Goal: Information Seeking & Learning: Find specific fact

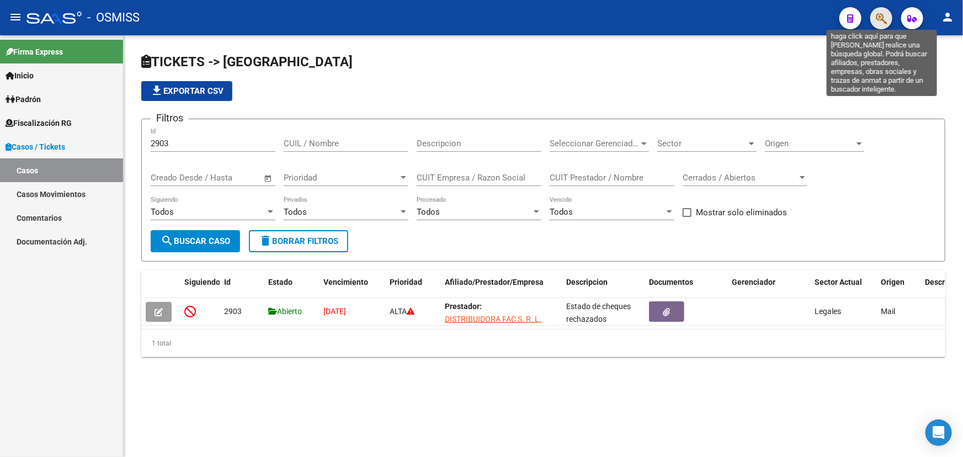
click at [883, 21] on icon "button" at bounding box center [881, 18] width 11 height 13
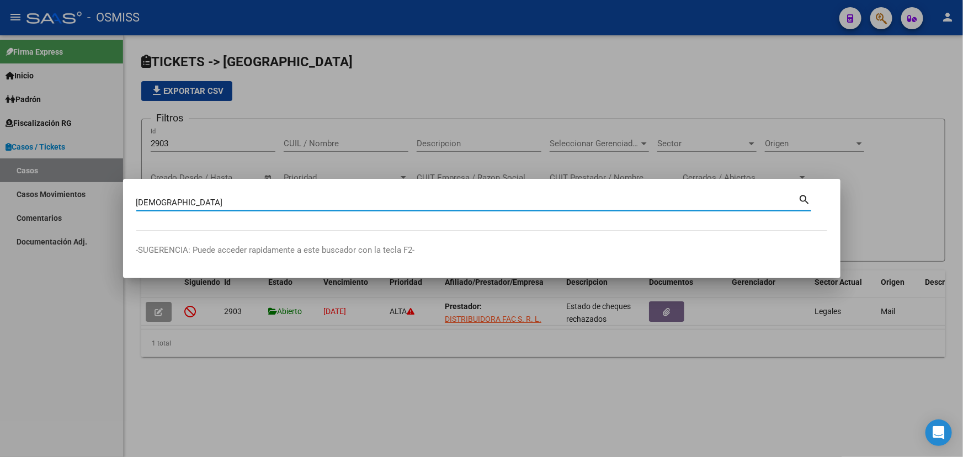
type input "[DEMOGRAPHIC_DATA]"
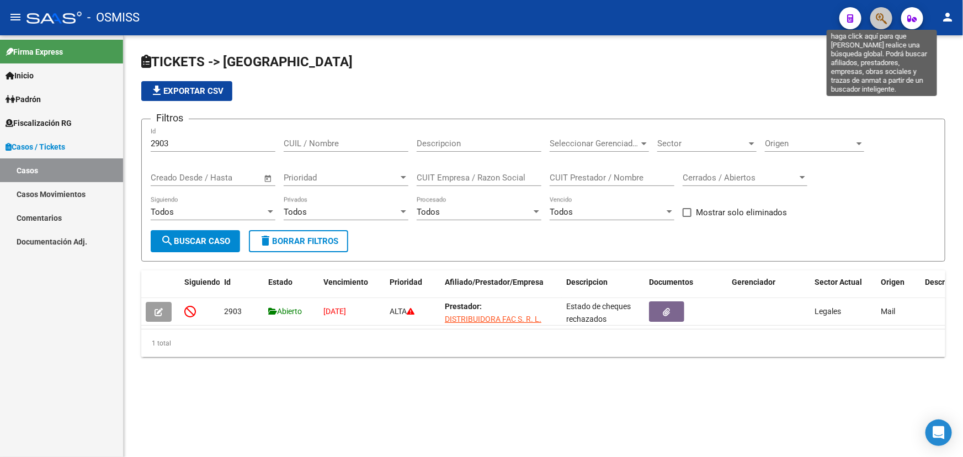
click at [883, 18] on icon "button" at bounding box center [881, 18] width 11 height 13
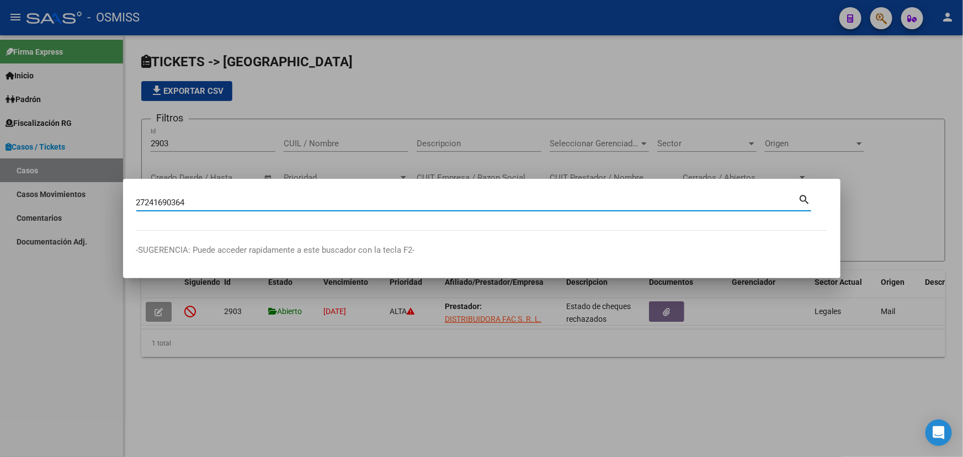
type input "27241690364"
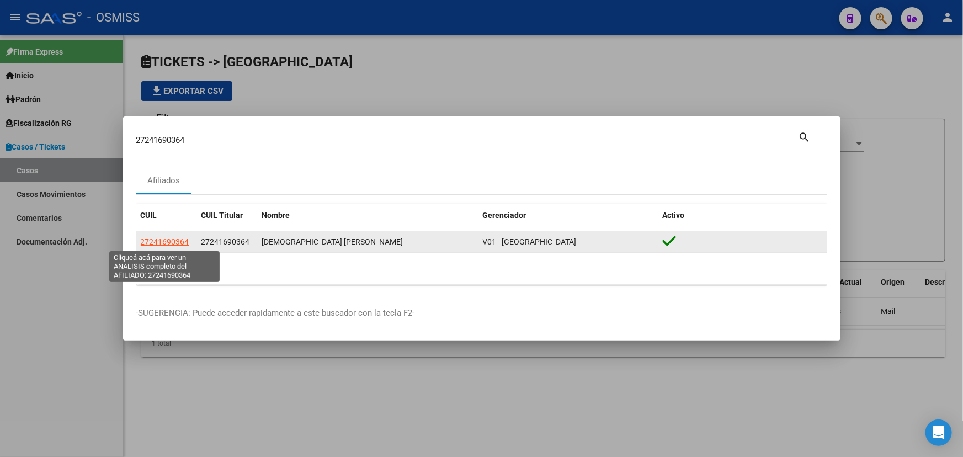
click at [159, 242] on span "27241690364" at bounding box center [165, 241] width 49 height 9
type textarea "27241690364"
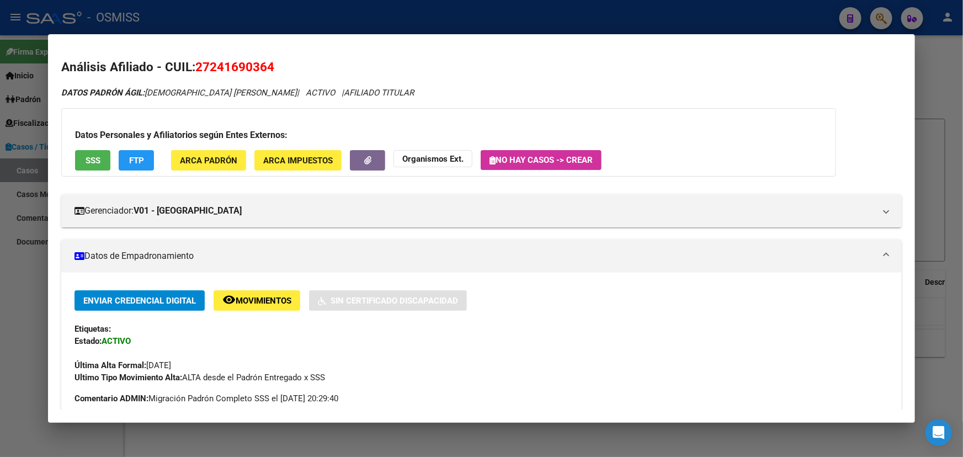
drag, startPoint x: 293, startPoint y: 67, endPoint x: 195, endPoint y: 63, distance: 97.8
click at [195, 63] on h2 "Análisis Afiliado - CUIL: 27241690364" at bounding box center [481, 67] width 841 height 19
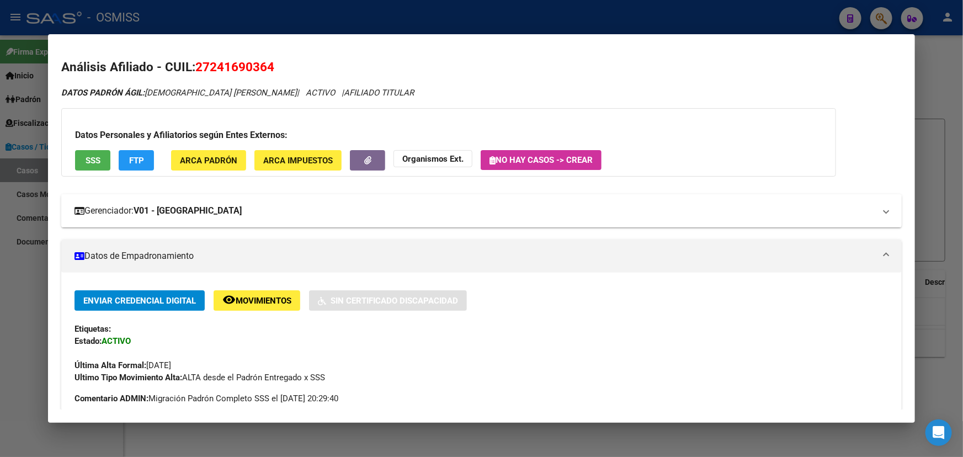
click at [157, 214] on strong "V01 - [GEOGRAPHIC_DATA]" at bounding box center [188, 210] width 108 height 13
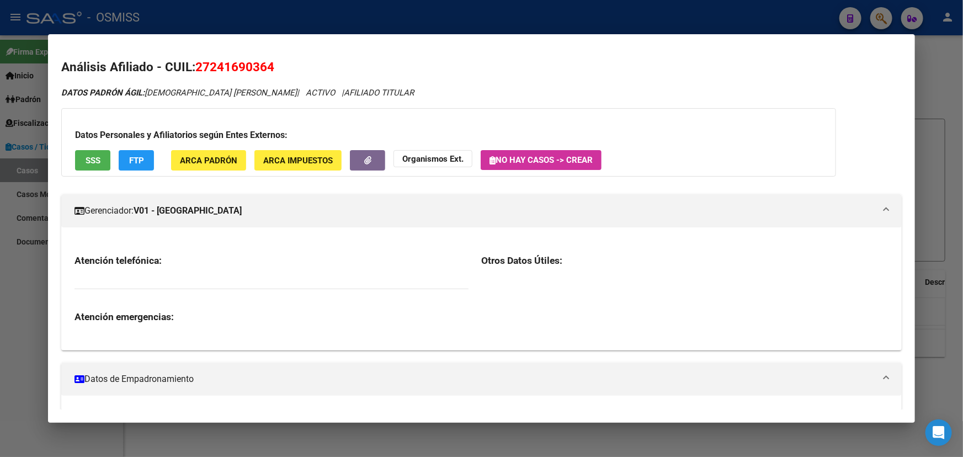
drag, startPoint x: 232, startPoint y: 67, endPoint x: 193, endPoint y: 67, distance: 38.6
click at [193, 67] on h2 "Análisis Afiliado - CUIL: 27241690364" at bounding box center [481, 67] width 841 height 19
copy h2 "27241690364"
drag, startPoint x: 225, startPoint y: 94, endPoint x: 441, endPoint y: 92, distance: 215.3
click at [411, 88] on div "DATOS PADRÓN ÁGIL: [PERSON_NAME] | ACTIVO | AFILIADO TITULAR" at bounding box center [481, 93] width 841 height 13
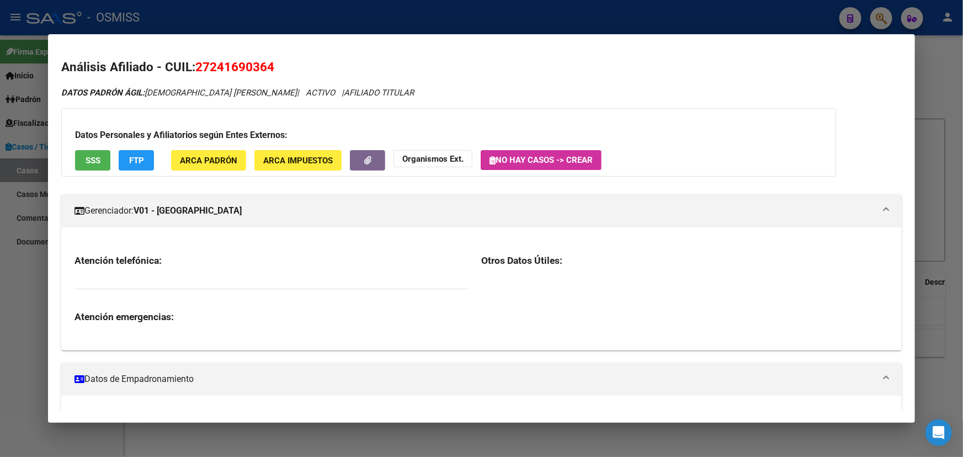
click at [458, 92] on div "DATOS PADRÓN ÁGIL: [PERSON_NAME] | ACTIVO | AFILIADO TITULAR" at bounding box center [481, 93] width 841 height 13
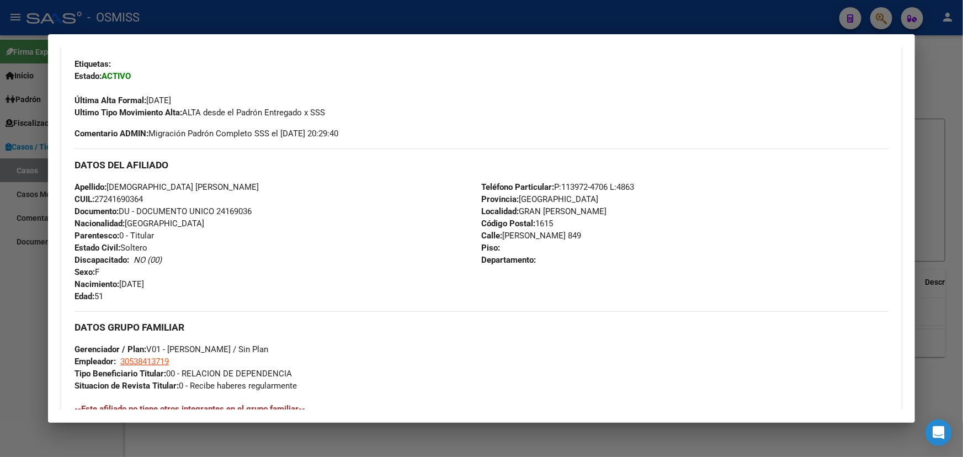
scroll to position [401, 0]
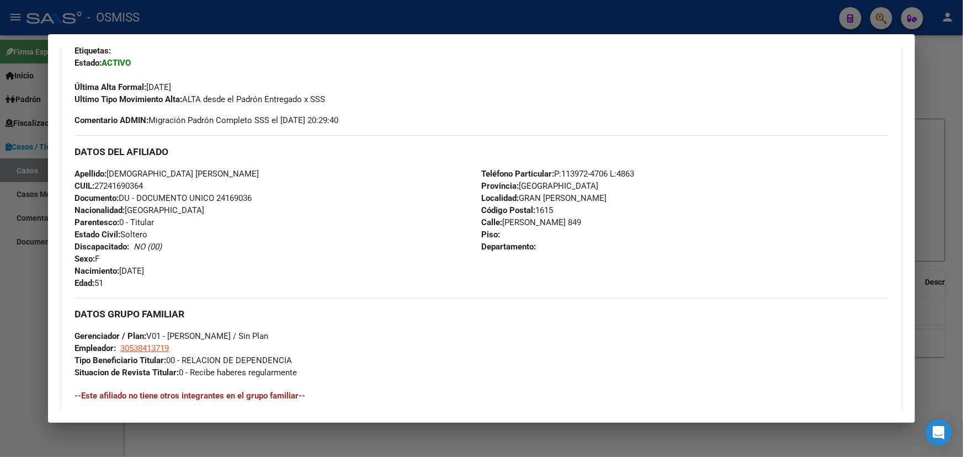
drag, startPoint x: 122, startPoint y: 199, endPoint x: 224, endPoint y: 203, distance: 101.6
click at [206, 199] on span "Documento: DU - DOCUMENTO UNICO 24169036" at bounding box center [163, 198] width 177 height 10
click at [290, 218] on div "Apellido: MONJES [PERSON_NAME]: 27241690364 Documento: DU - DOCUMENTO UNICO 241…" at bounding box center [278, 228] width 407 height 121
